Goal: Transaction & Acquisition: Obtain resource

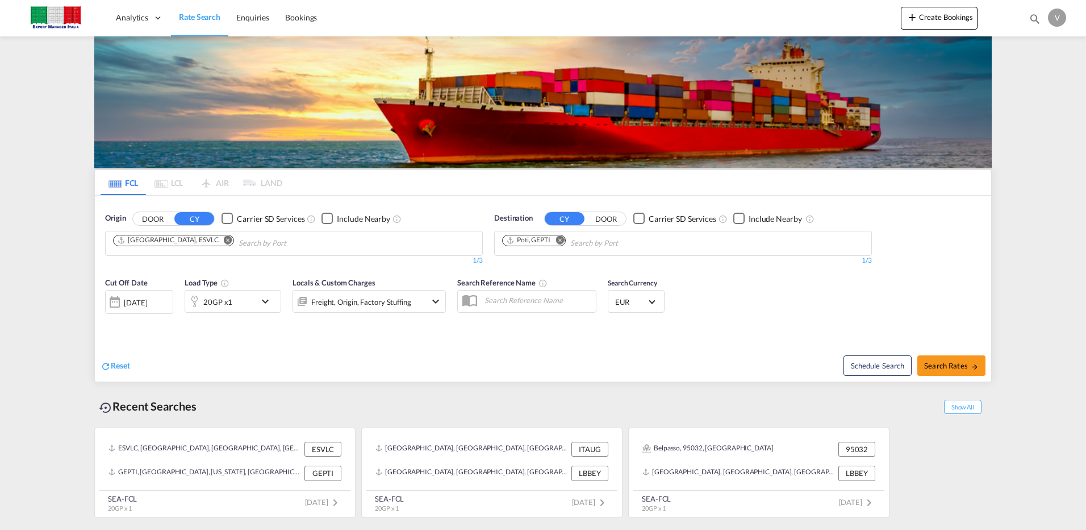
click at [206, 15] on span "Rate Search" at bounding box center [199, 17] width 41 height 10
click at [224, 238] on md-icon "Remove" at bounding box center [228, 239] width 9 height 9
click at [152, 219] on button "DOOR" at bounding box center [153, 218] width 40 height 13
click at [145, 241] on body "Analytics Dashboard Rate Search Enquiries Bookings Analytics" at bounding box center [543, 265] width 1086 height 530
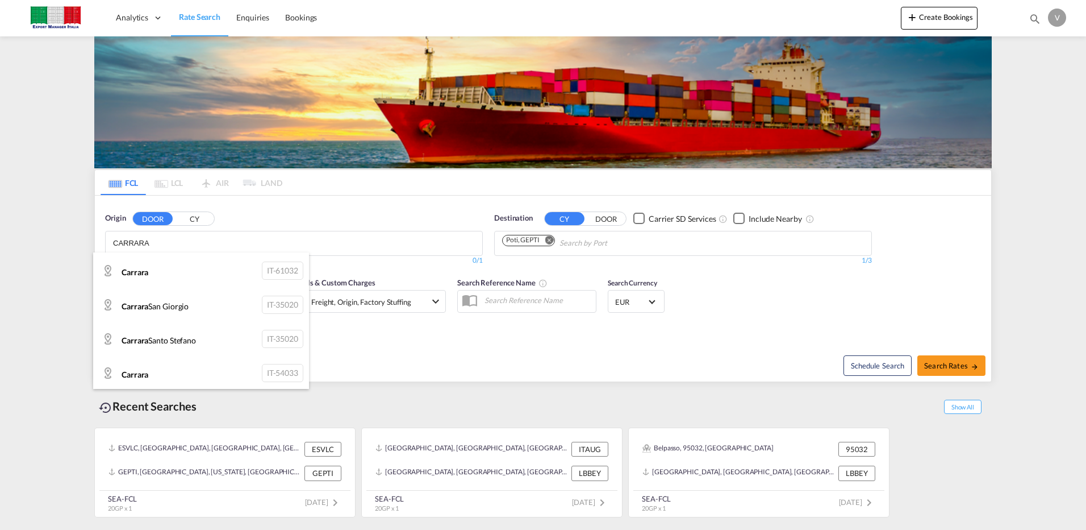
scroll to position [68, 0]
type input "CARRARA"
click at [260, 368] on div "Carrara IT-54033" at bounding box center [201, 372] width 216 height 34
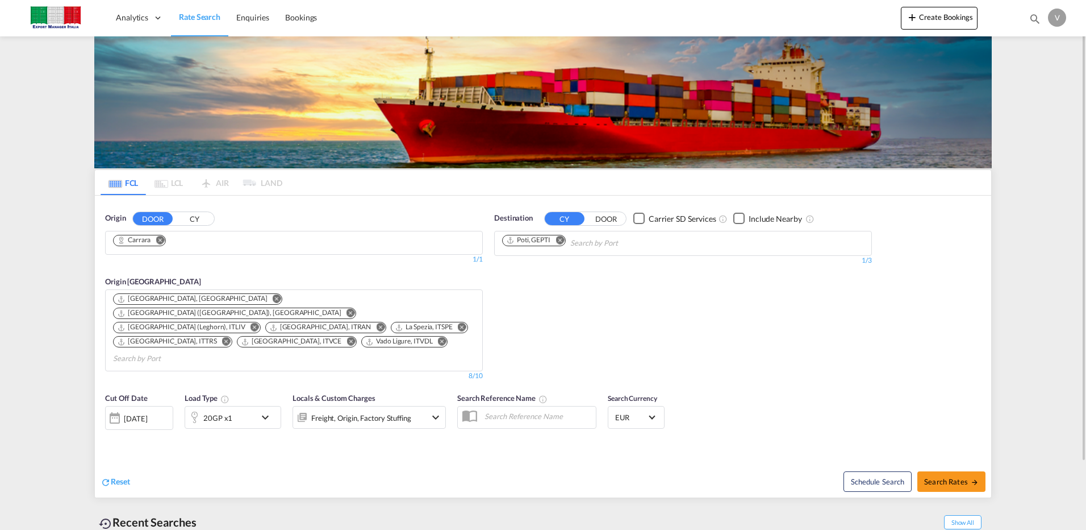
click at [559, 241] on md-icon "Remove" at bounding box center [560, 239] width 9 height 9
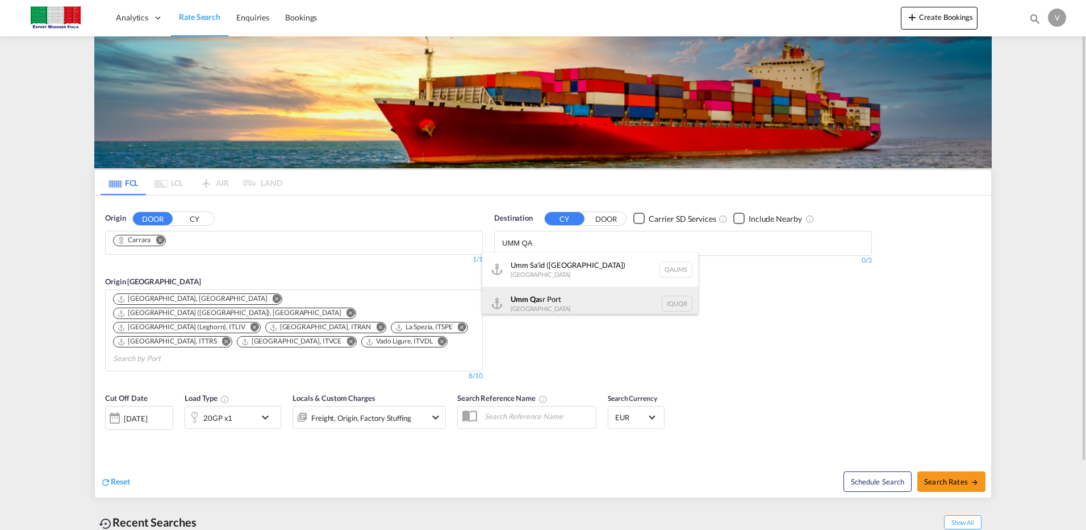
type input "UMM QA"
click at [555, 301] on div "Umm Qa sr [GEOGRAPHIC_DATA] [GEOGRAPHIC_DATA]" at bounding box center [590, 303] width 216 height 34
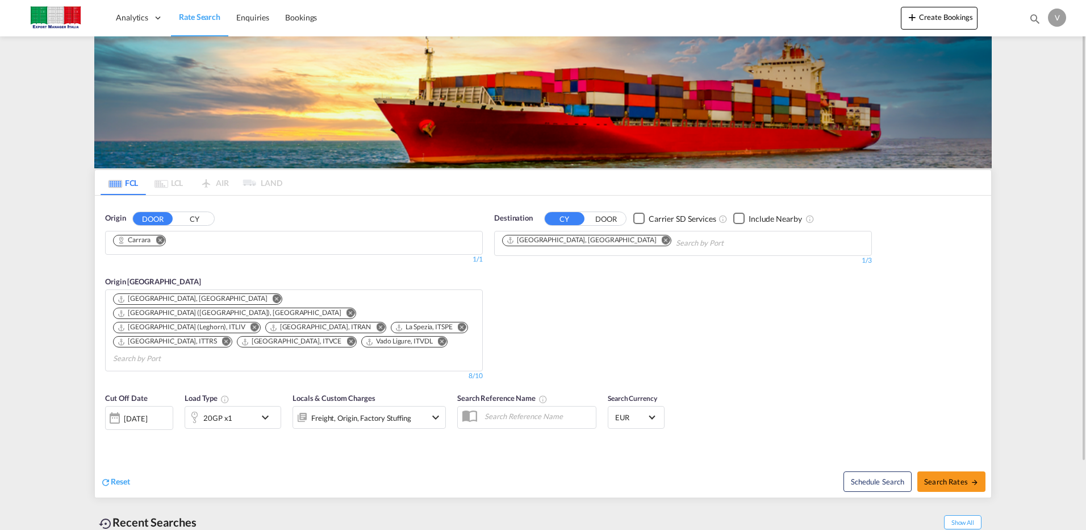
click at [273, 297] on md-icon "Remove" at bounding box center [277, 298] width 9 height 9
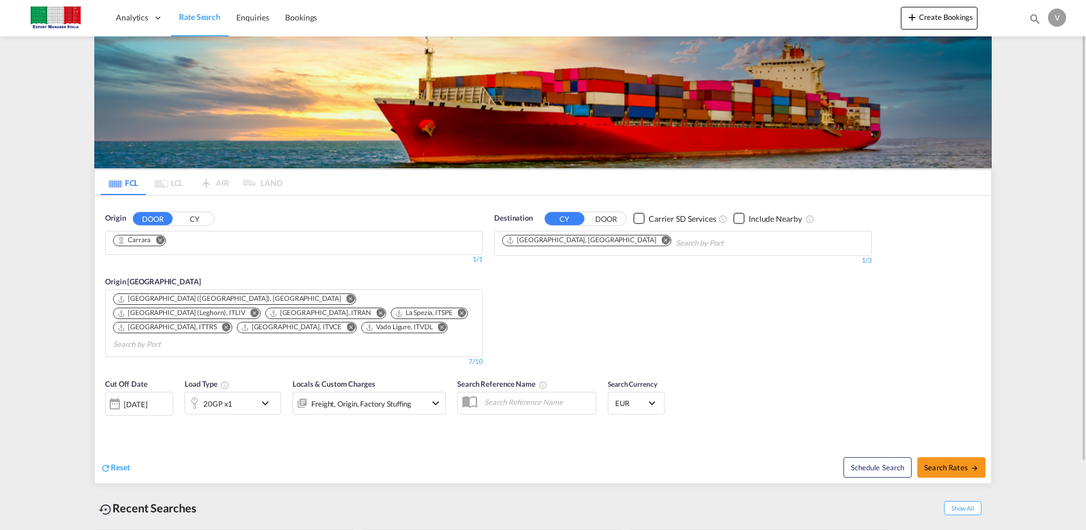
click at [385, 309] on md-icon "Remove" at bounding box center [380, 313] width 9 height 9
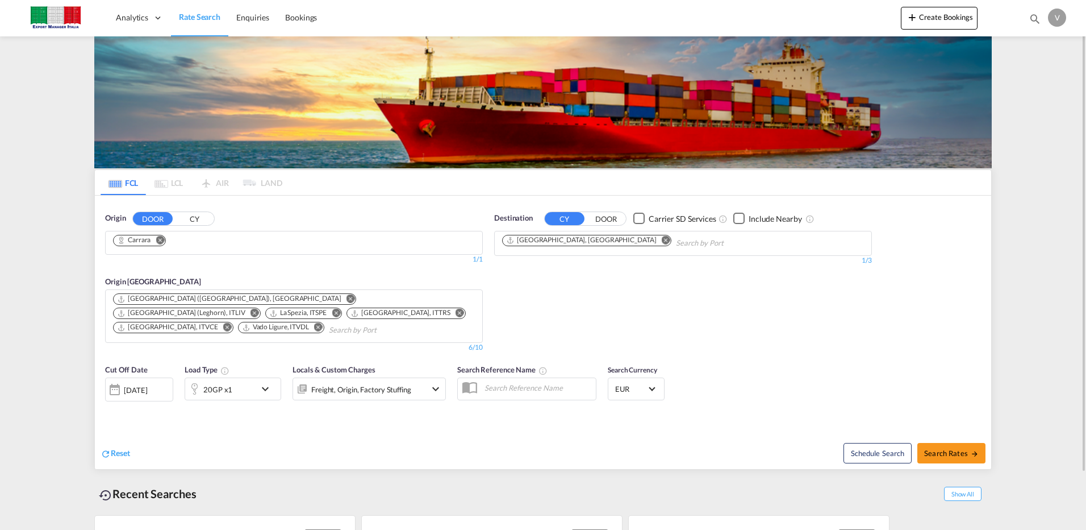
click at [232, 323] on md-icon "Remove" at bounding box center [227, 327] width 9 height 9
click at [456, 313] on md-icon "Remove" at bounding box center [460, 313] width 9 height 9
click at [941, 448] on span "Search Rates" at bounding box center [951, 452] width 55 height 9
type input "Carrara to IQUQR / [DATE]"
